Goal: Find specific page/section: Find specific page/section

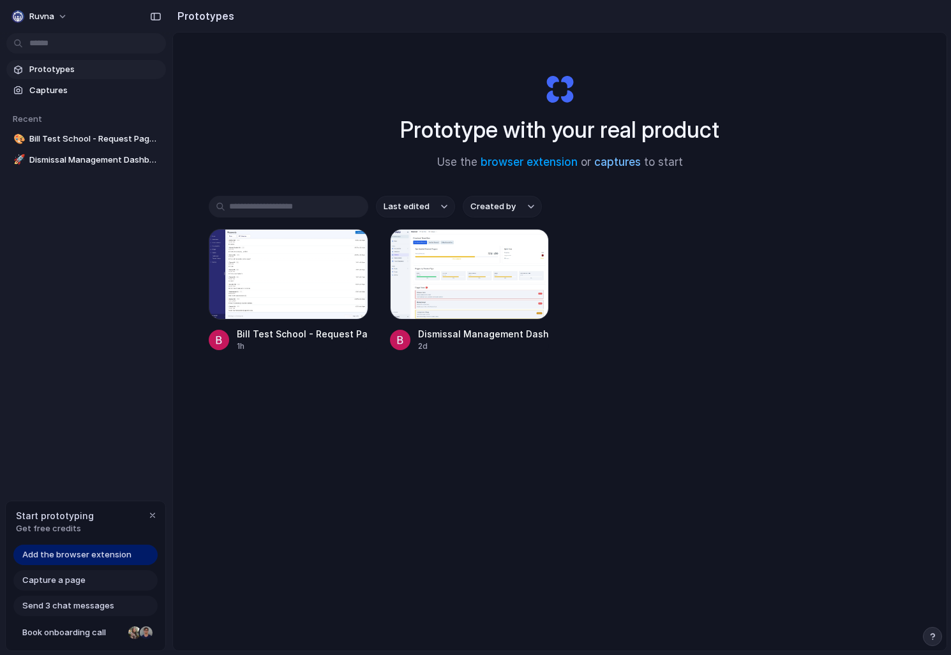
click at [632, 164] on link "captures" at bounding box center [617, 162] width 47 height 13
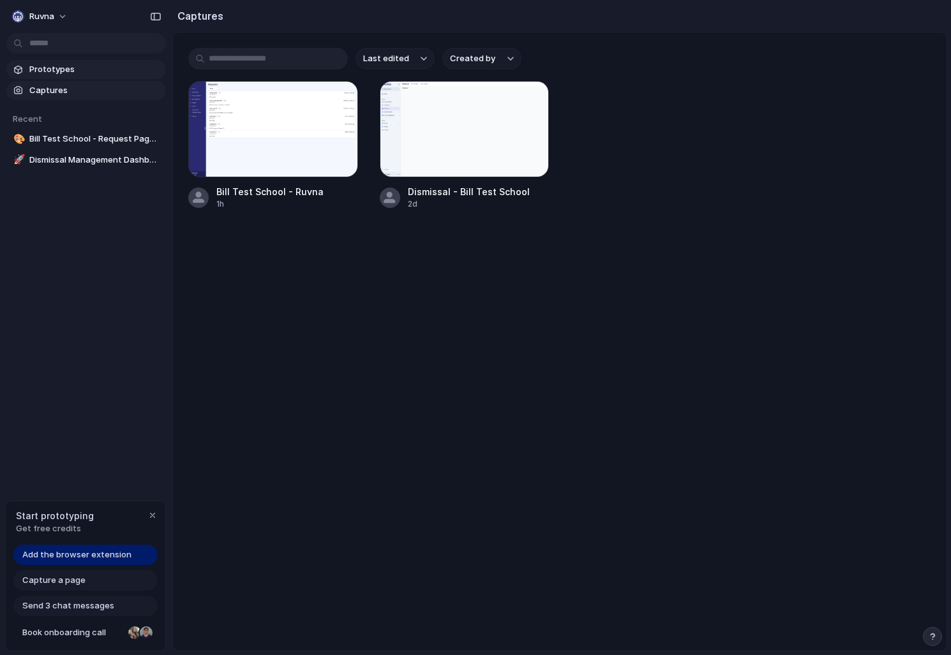
click at [11, 63] on link "Prototypes" at bounding box center [85, 69] width 159 height 19
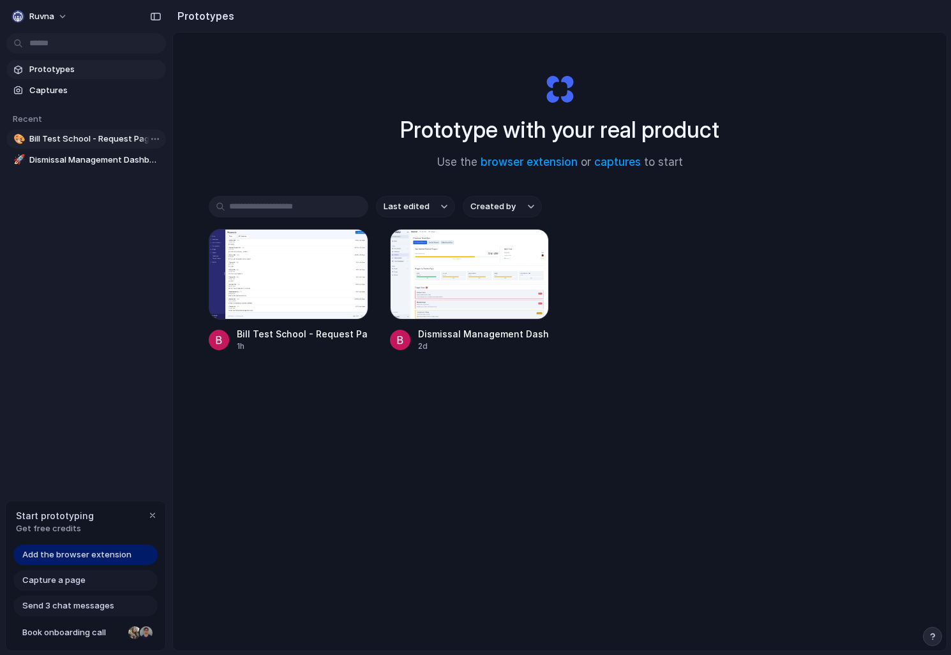
click at [41, 135] on span "Bill Test School - Request Page Enhancements" at bounding box center [94, 139] width 131 height 13
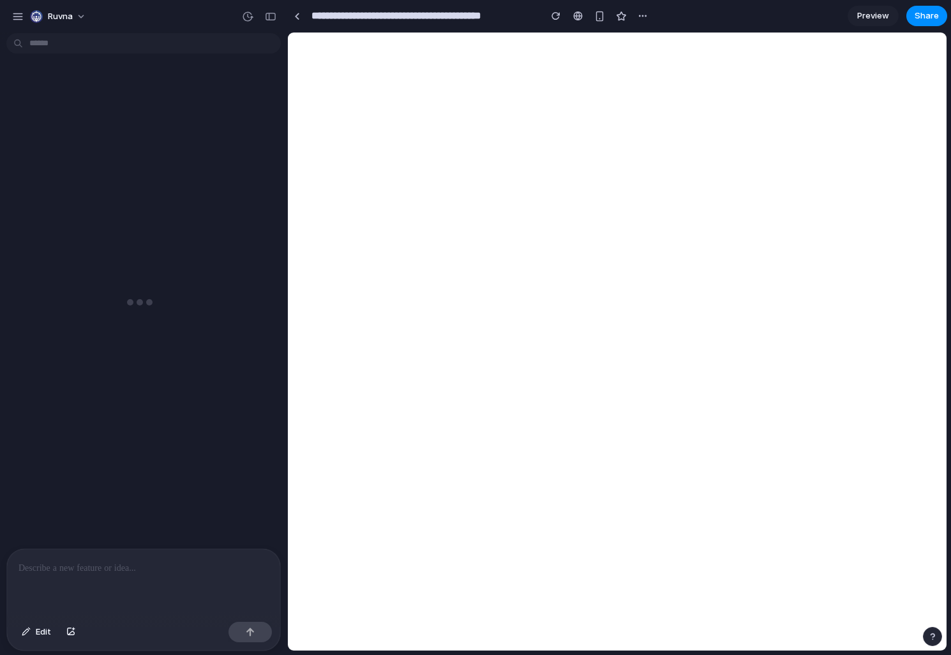
scroll to position [29, 0]
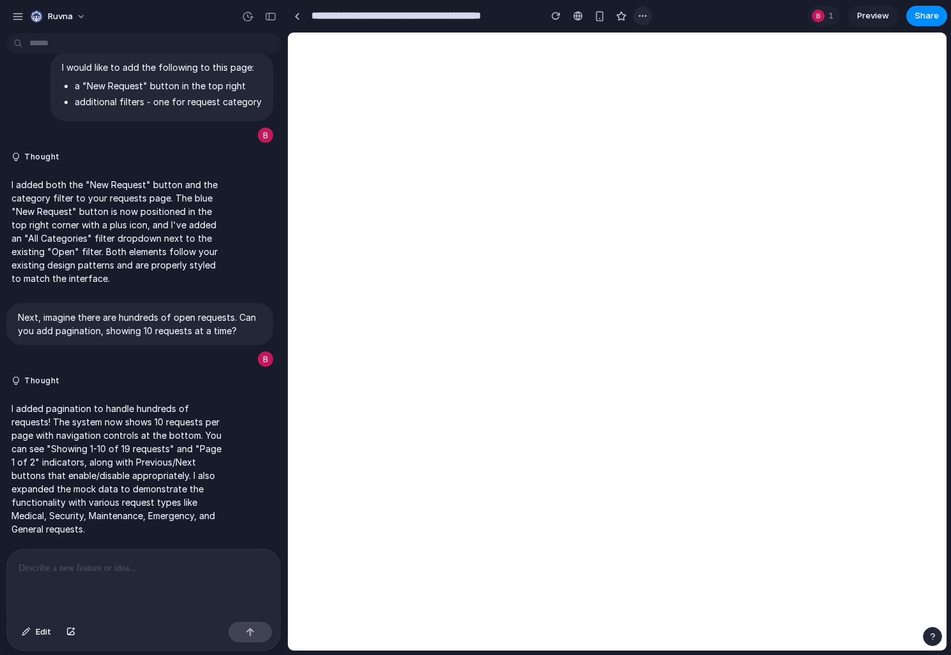
click at [647, 17] on div "button" at bounding box center [642, 16] width 10 height 10
click at [647, 17] on div "Duplicate Delete" at bounding box center [475, 327] width 951 height 655
click at [932, 632] on button "button" at bounding box center [931, 636] width 19 height 19
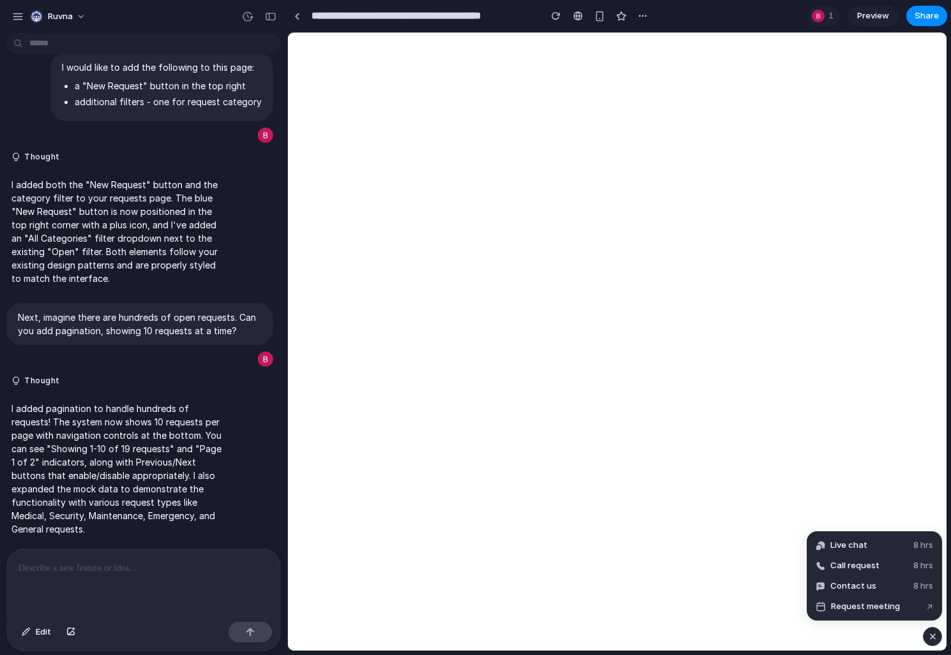
click at [932, 631] on div "button" at bounding box center [932, 636] width 11 height 15
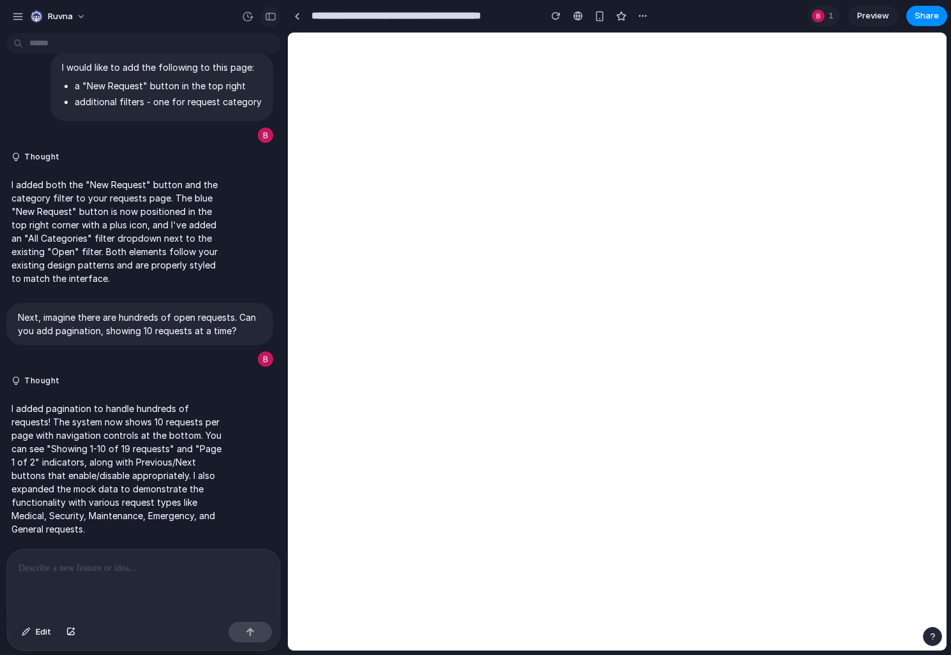
click at [263, 17] on button "button" at bounding box center [270, 16] width 20 height 20
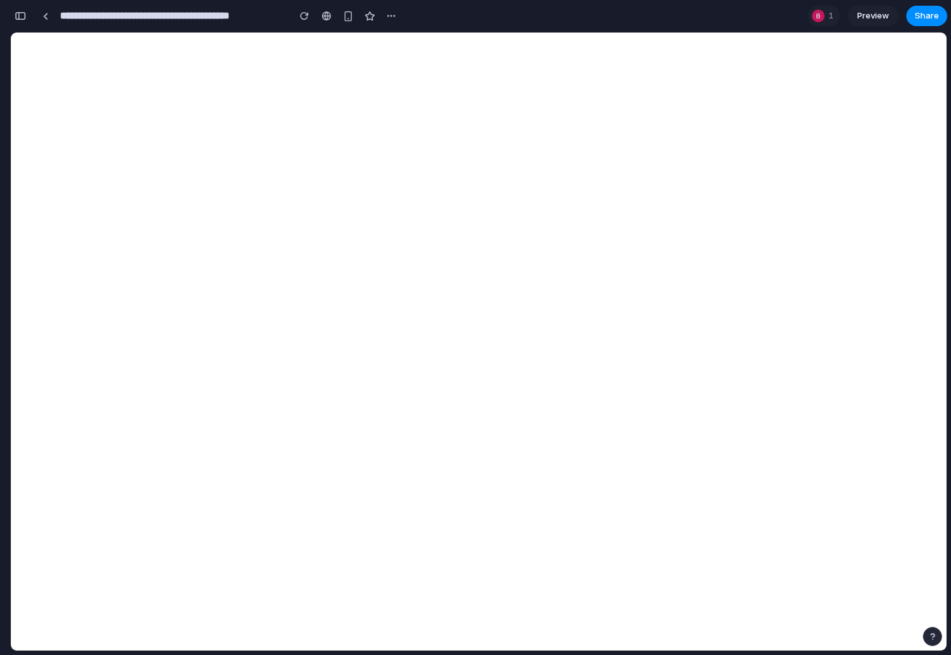
click at [22, 13] on div "button" at bounding box center [20, 15] width 11 height 9
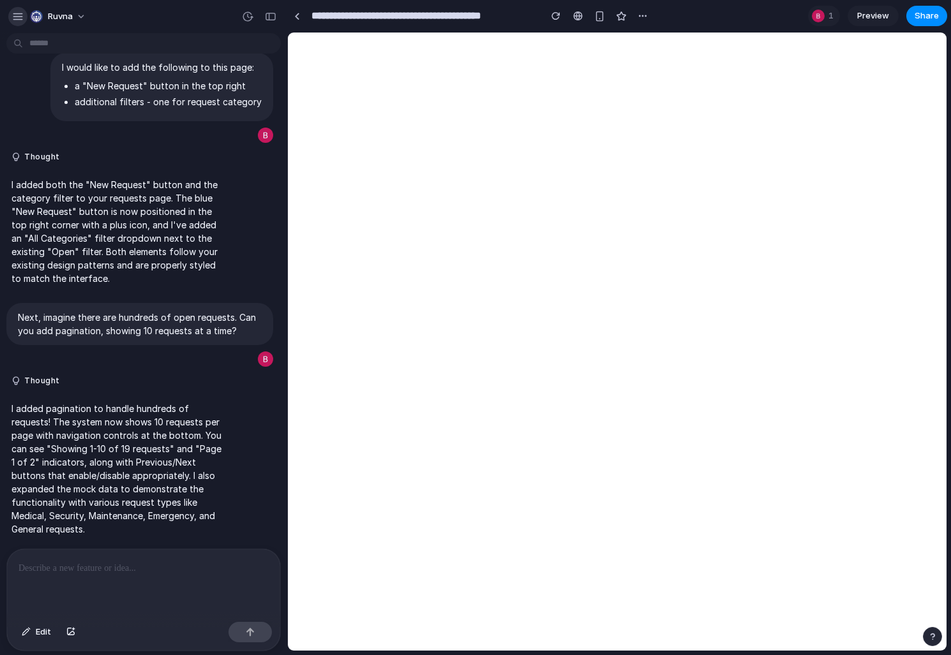
click at [13, 11] on div "button" at bounding box center [17, 16] width 11 height 11
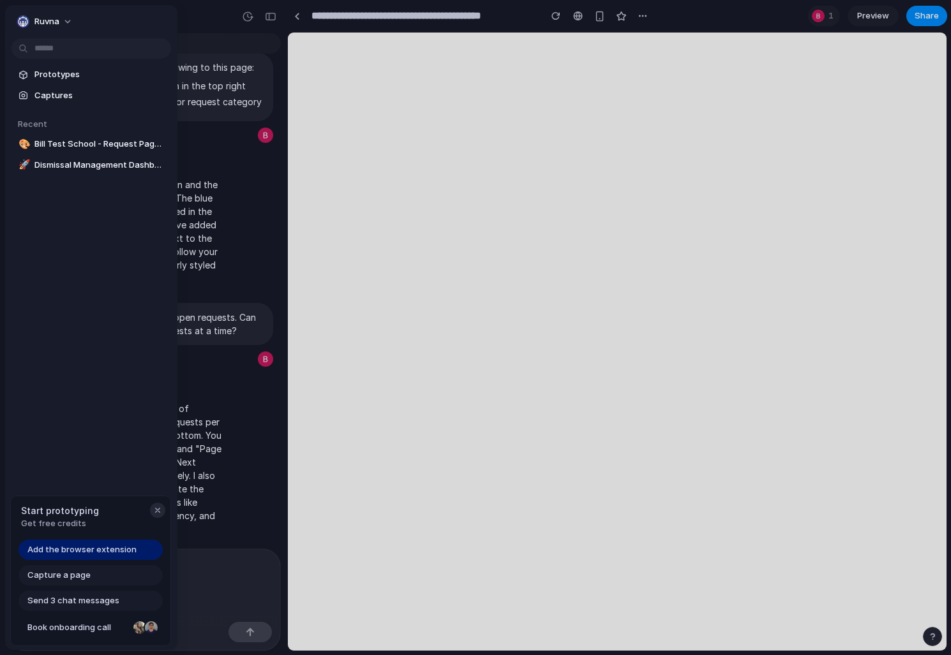
click at [159, 512] on div "button" at bounding box center [157, 510] width 10 height 10
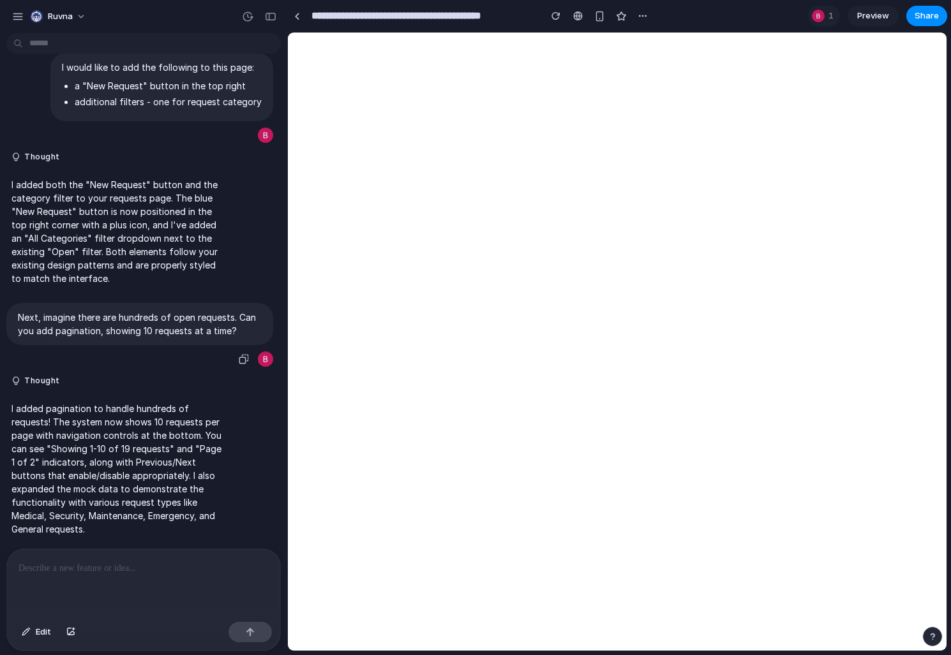
click at [100, 320] on p "Next, imagine there are hundreds of open requests. Can you add pagination, show…" at bounding box center [140, 324] width 244 height 27
